Goal: Task Accomplishment & Management: Complete application form

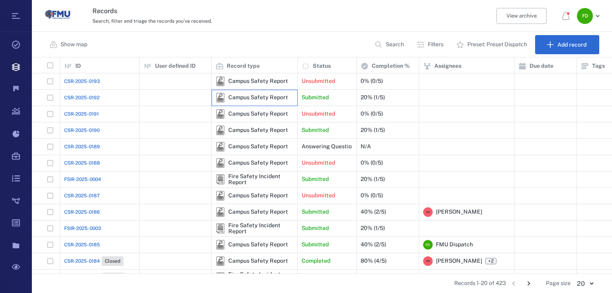
click at [279, 101] on div "Campus Safety Report" at bounding box center [252, 98] width 73 height 10
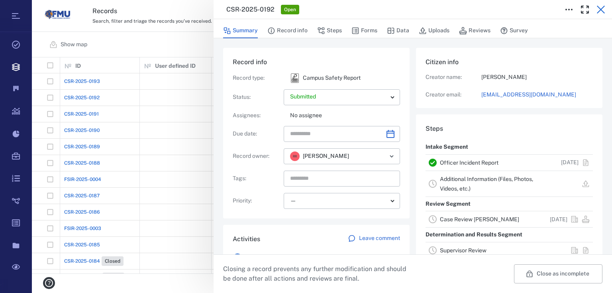
click at [605, 8] on icon "button" at bounding box center [602, 10] width 10 height 10
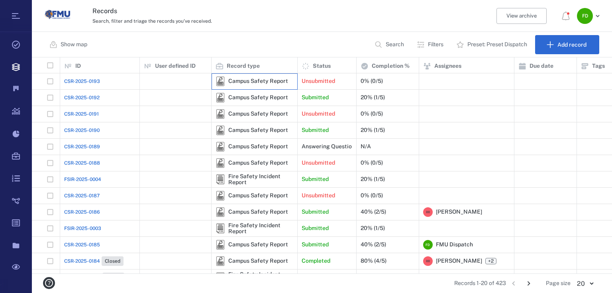
click at [278, 78] on div "Campus Safety Report" at bounding box center [258, 81] width 60 height 6
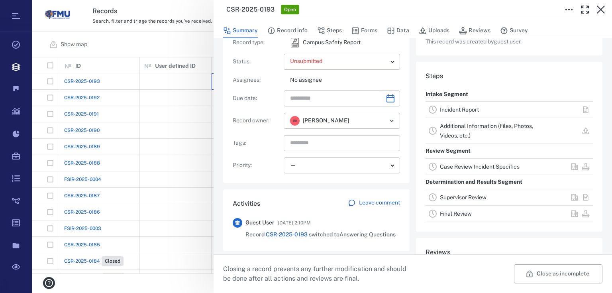
scroll to position [122, 0]
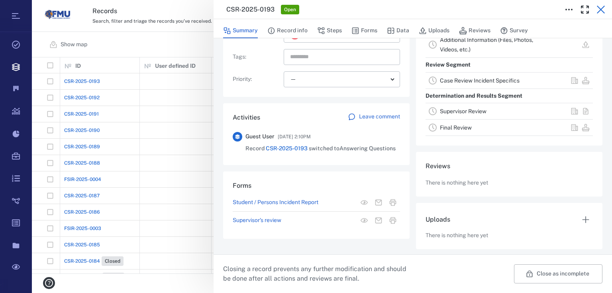
click at [608, 11] on button "button" at bounding box center [601, 10] width 16 height 16
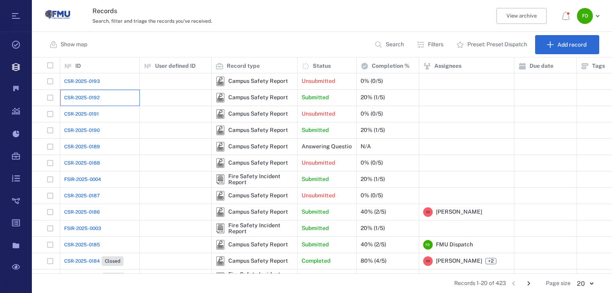
click at [114, 98] on div "CSR-2025-0192" at bounding box center [99, 98] width 71 height 16
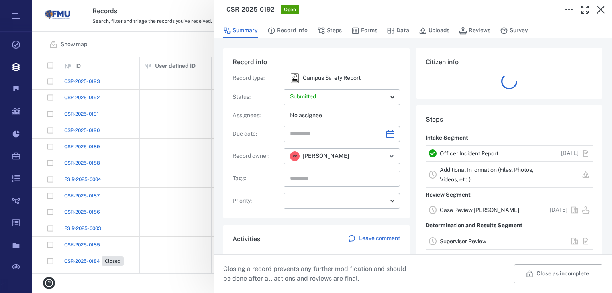
drag, startPoint x: 597, startPoint y: 9, endPoint x: 496, endPoint y: 0, distance: 101.6
click at [597, 9] on icon "button" at bounding box center [602, 10] width 10 height 10
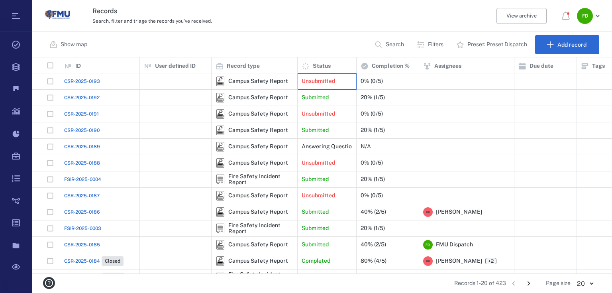
click at [322, 78] on p "Unsubmitted" at bounding box center [318, 81] width 33 height 8
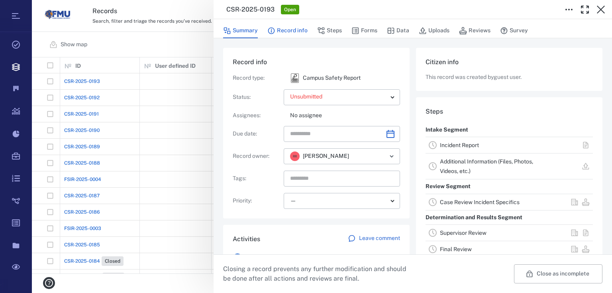
click at [295, 33] on button "Record info" at bounding box center [288, 30] width 40 height 15
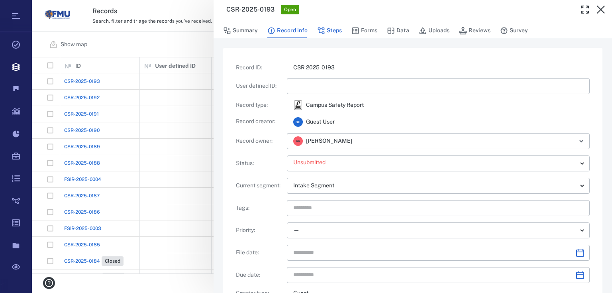
click at [335, 30] on button "Steps" at bounding box center [329, 30] width 25 height 15
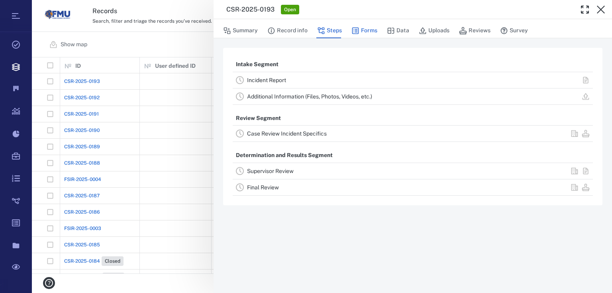
click at [369, 35] on button "Forms" at bounding box center [365, 30] width 26 height 15
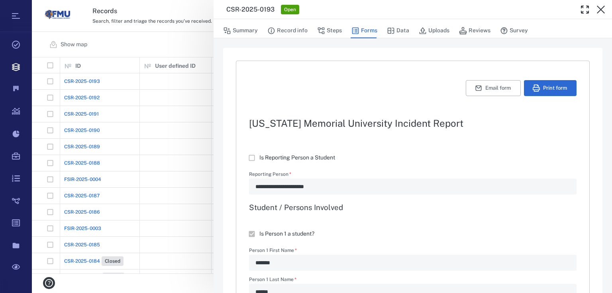
type textarea "*"
click at [250, 32] on button "Summary" at bounding box center [240, 30] width 35 height 15
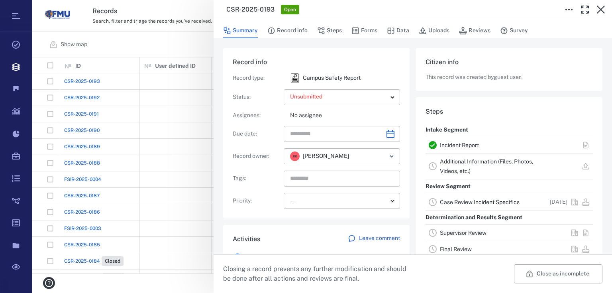
click at [335, 96] on body "Tasks Records Boards Dashboard Reports Record types Guide steps Rules Form buil…" at bounding box center [306, 146] width 612 height 293
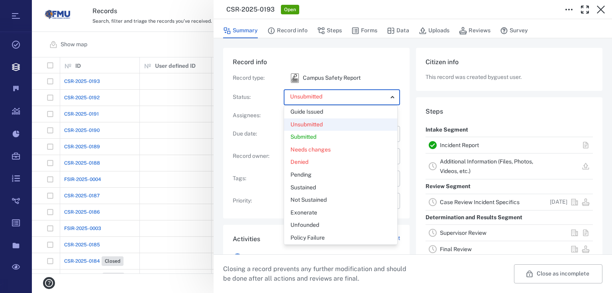
click at [316, 67] on div at bounding box center [306, 146] width 612 height 293
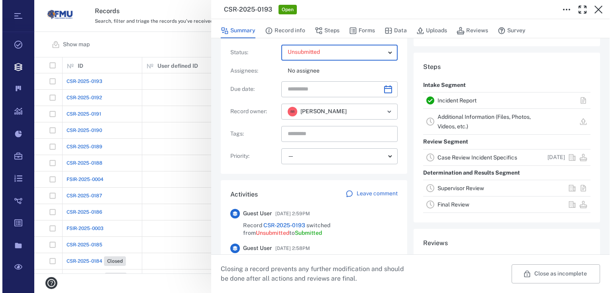
scroll to position [5, 5]
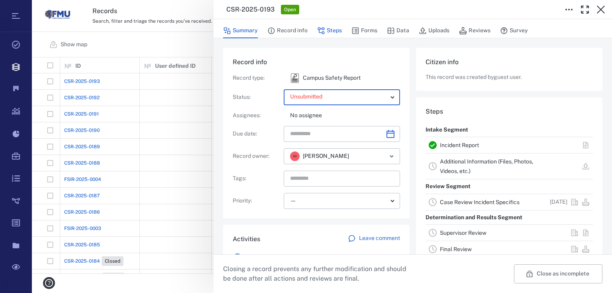
click at [335, 33] on button "Steps" at bounding box center [329, 30] width 25 height 15
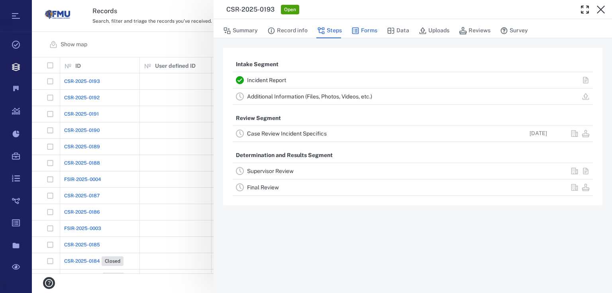
click at [354, 24] on button "Forms" at bounding box center [365, 30] width 26 height 15
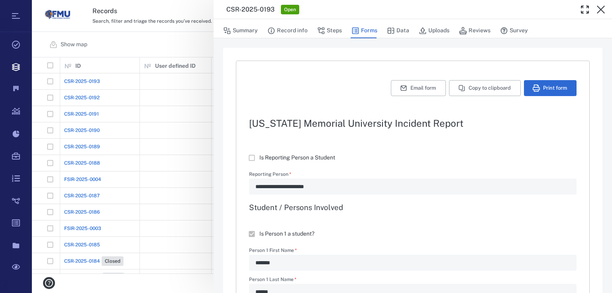
type textarea "*"
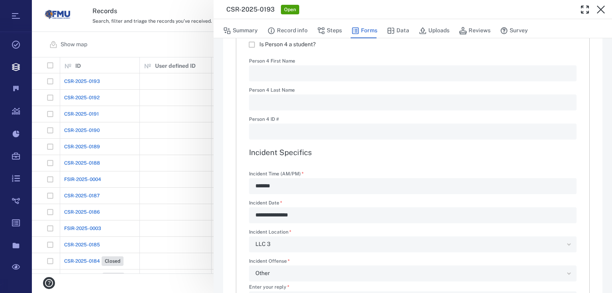
scroll to position [925, 0]
